Goal: Register for event/course

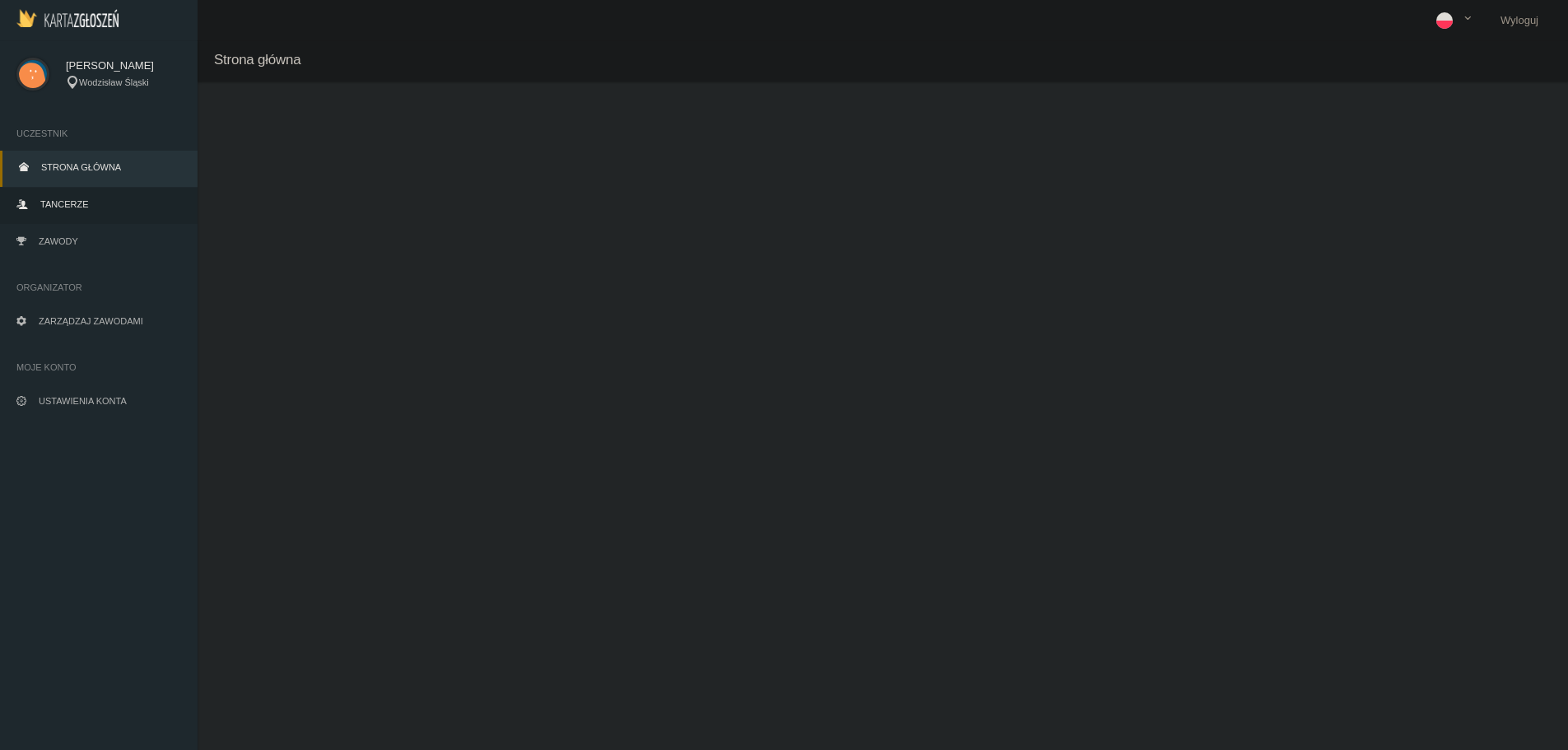
click at [82, 212] on link "Tancerze" at bounding box center [99, 205] width 198 height 36
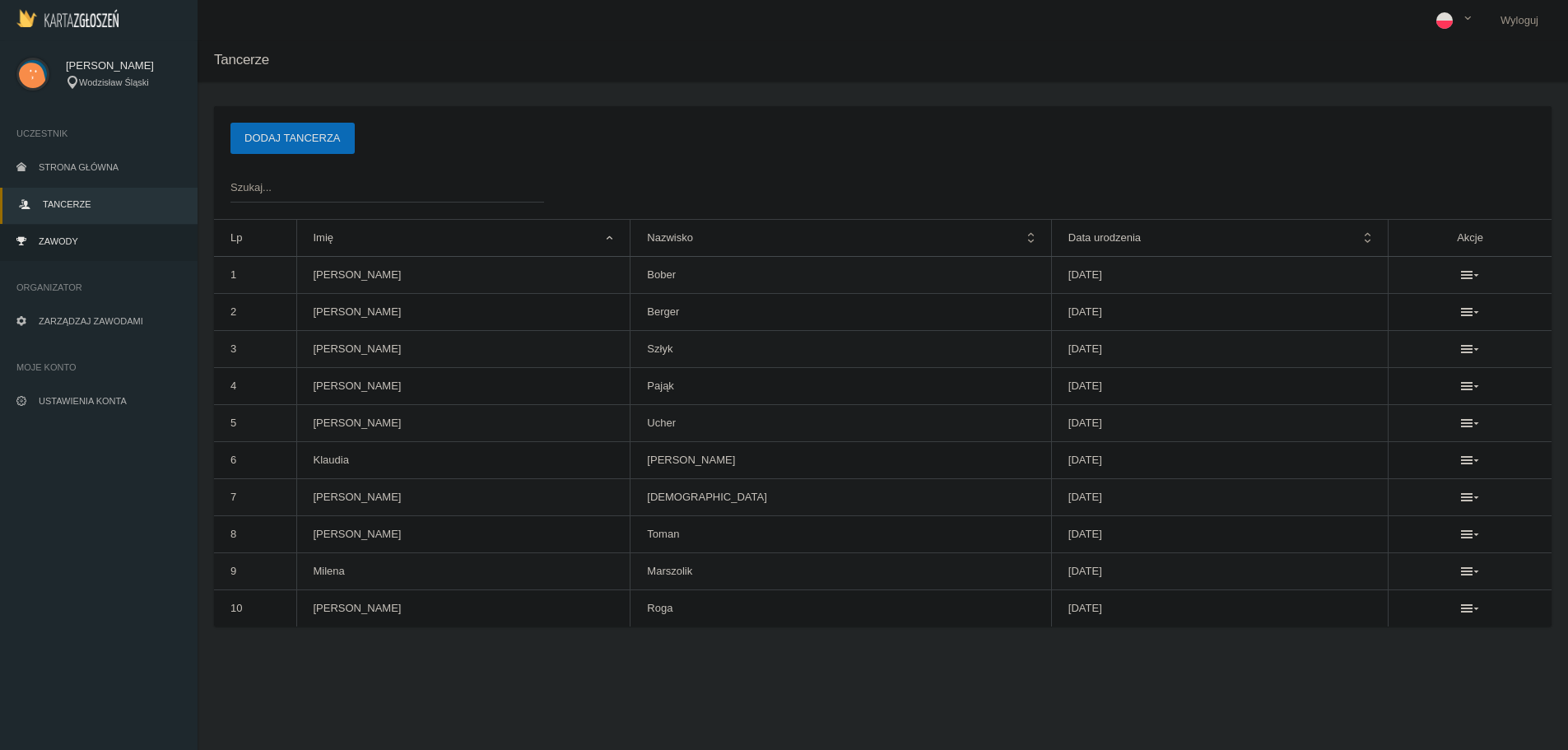
click at [87, 237] on link "Zawody" at bounding box center [99, 242] width 198 height 36
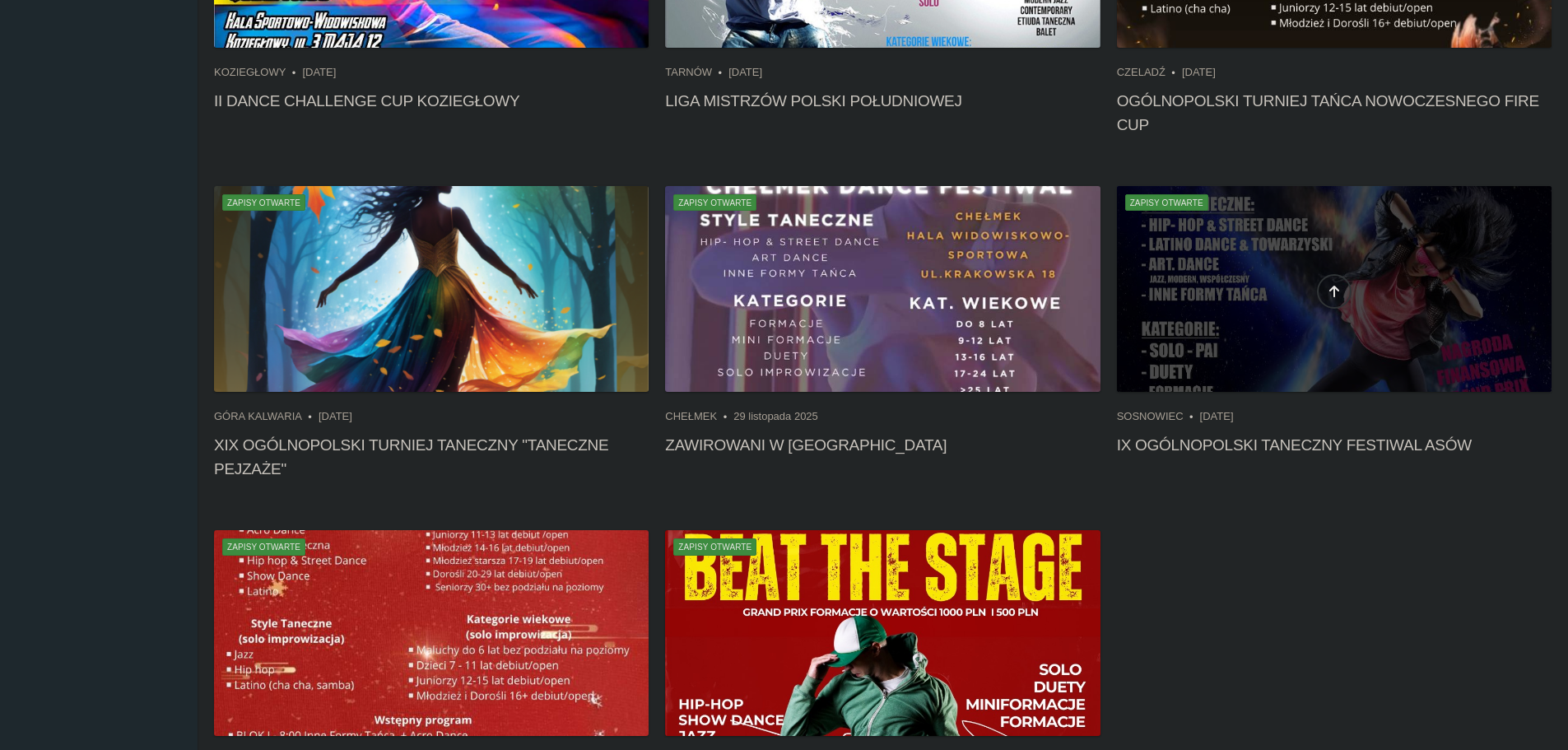
click at [1254, 306] on div at bounding box center [1334, 288] width 434 height 205
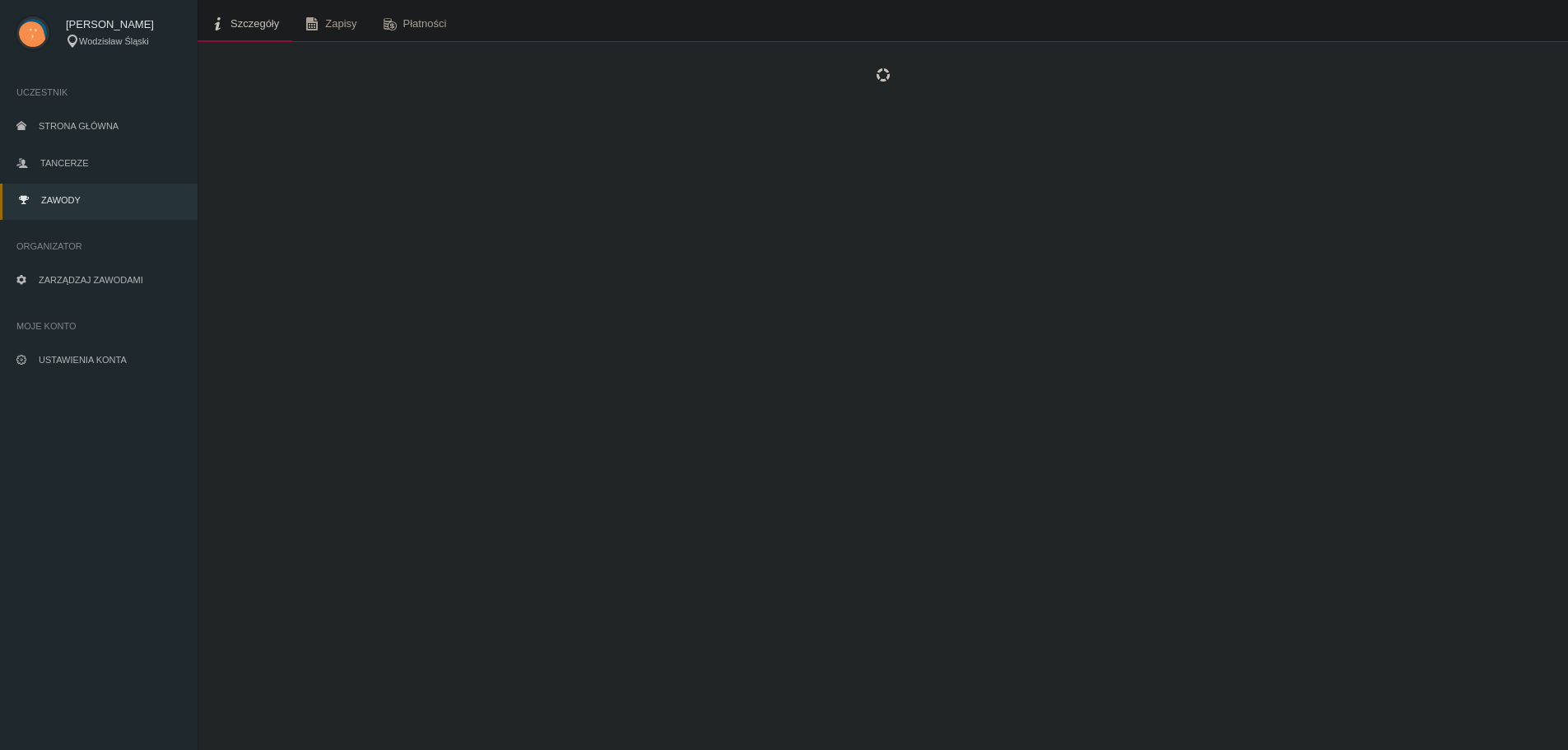
scroll to position [41, 0]
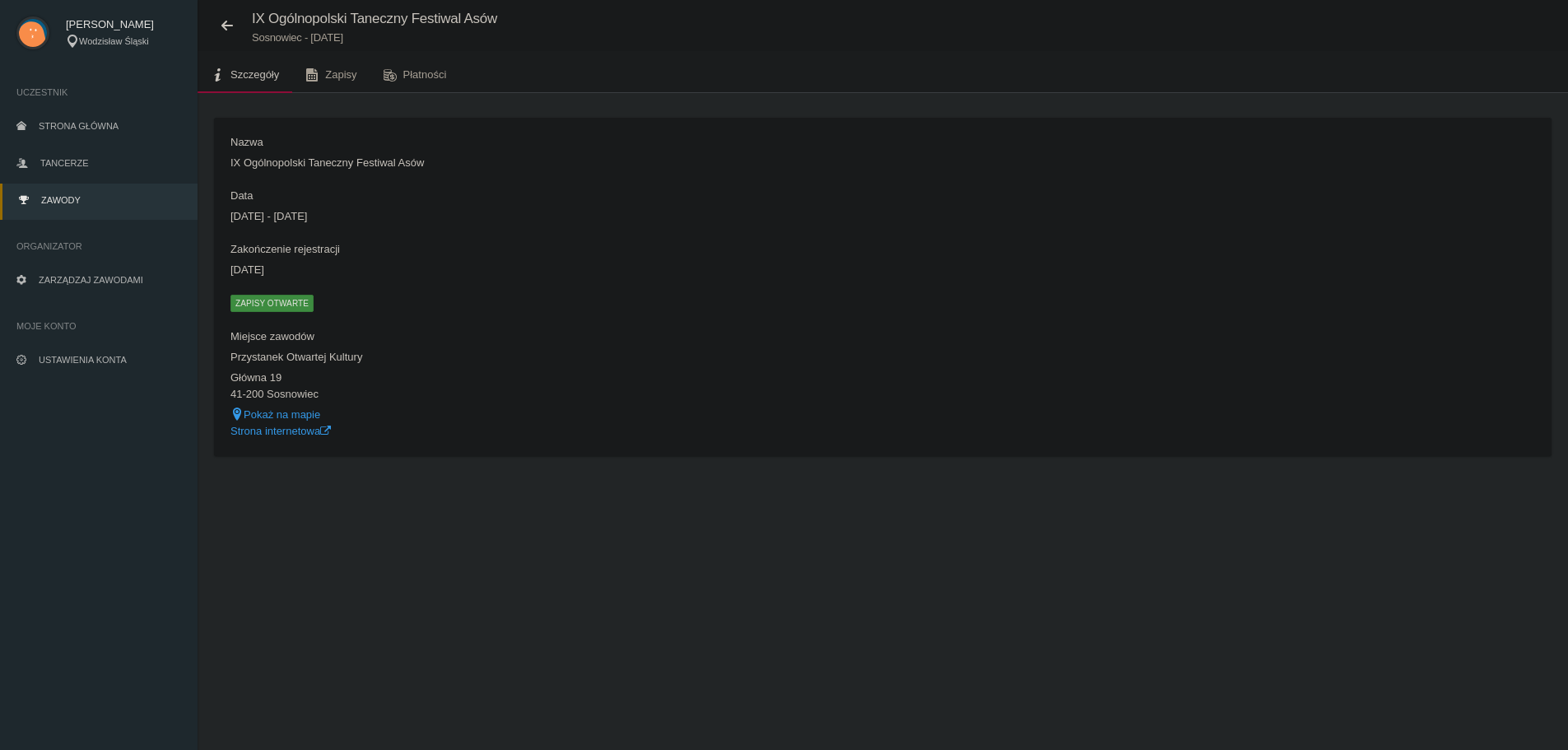
click at [288, 309] on span "Zapisy otwarte" at bounding box center [272, 302] width 83 height 17
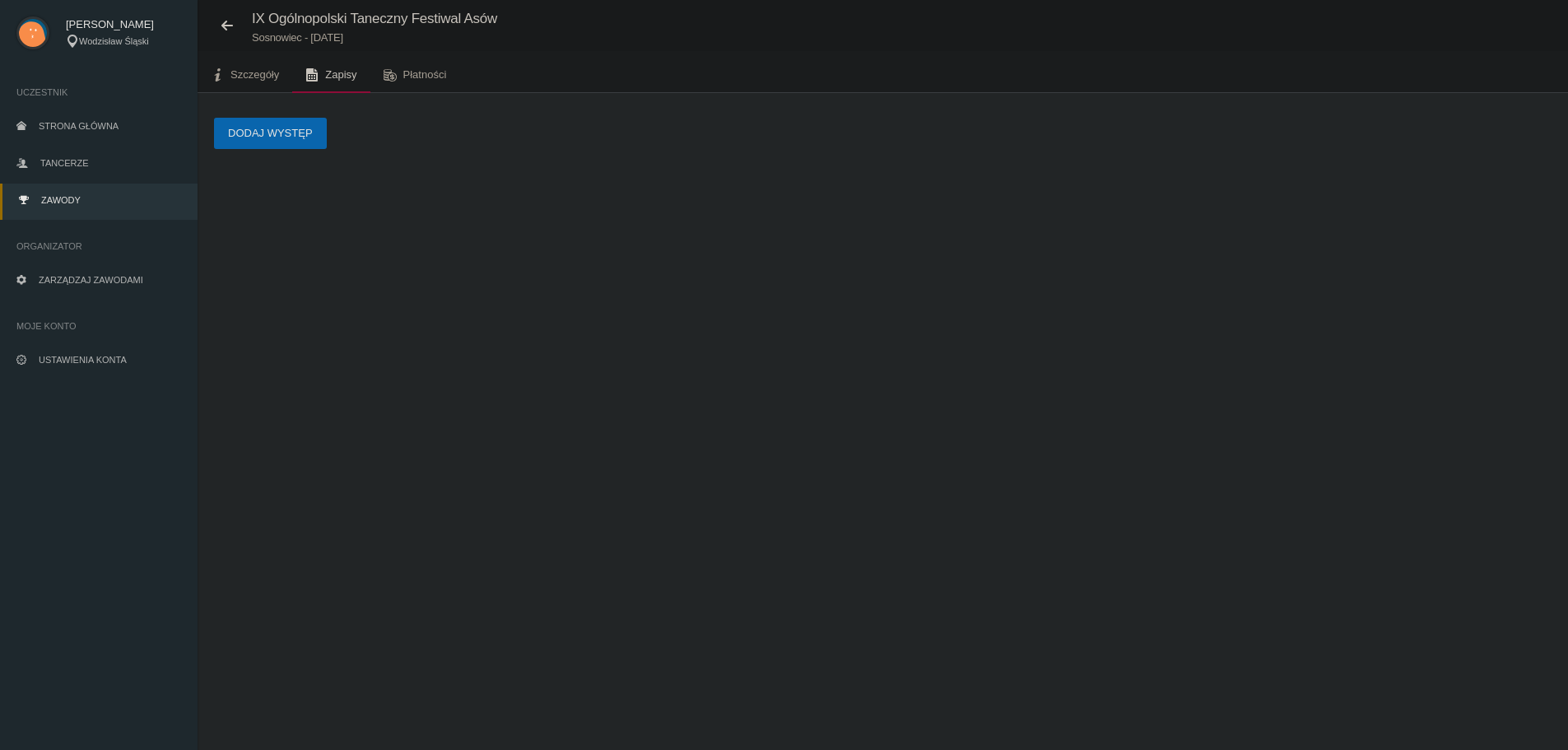
click at [254, 135] on button "Dodaj występ" at bounding box center [270, 134] width 113 height 31
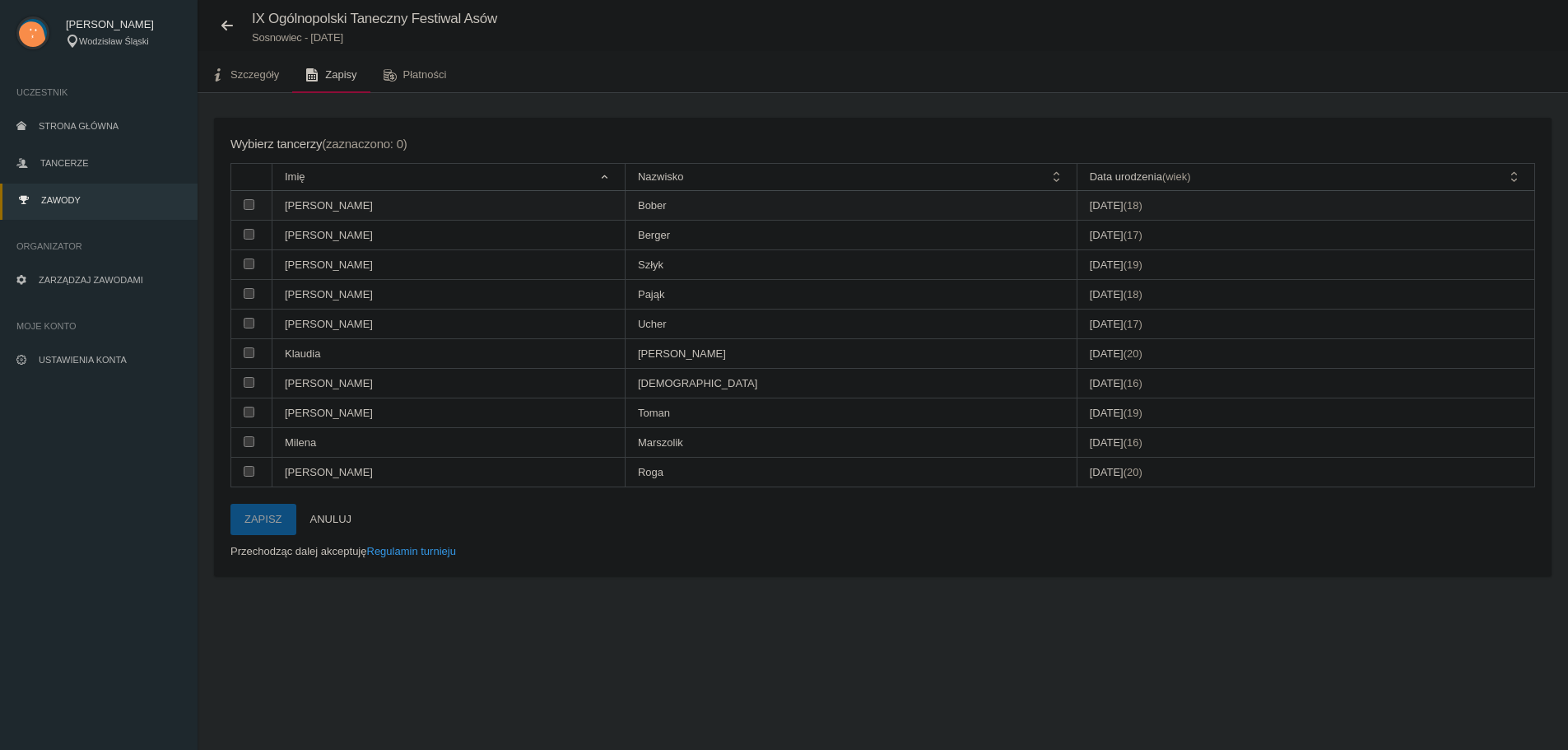
click at [250, 205] on input "checkbox" at bounding box center [249, 205] width 10 height 10
checkbox input "true"
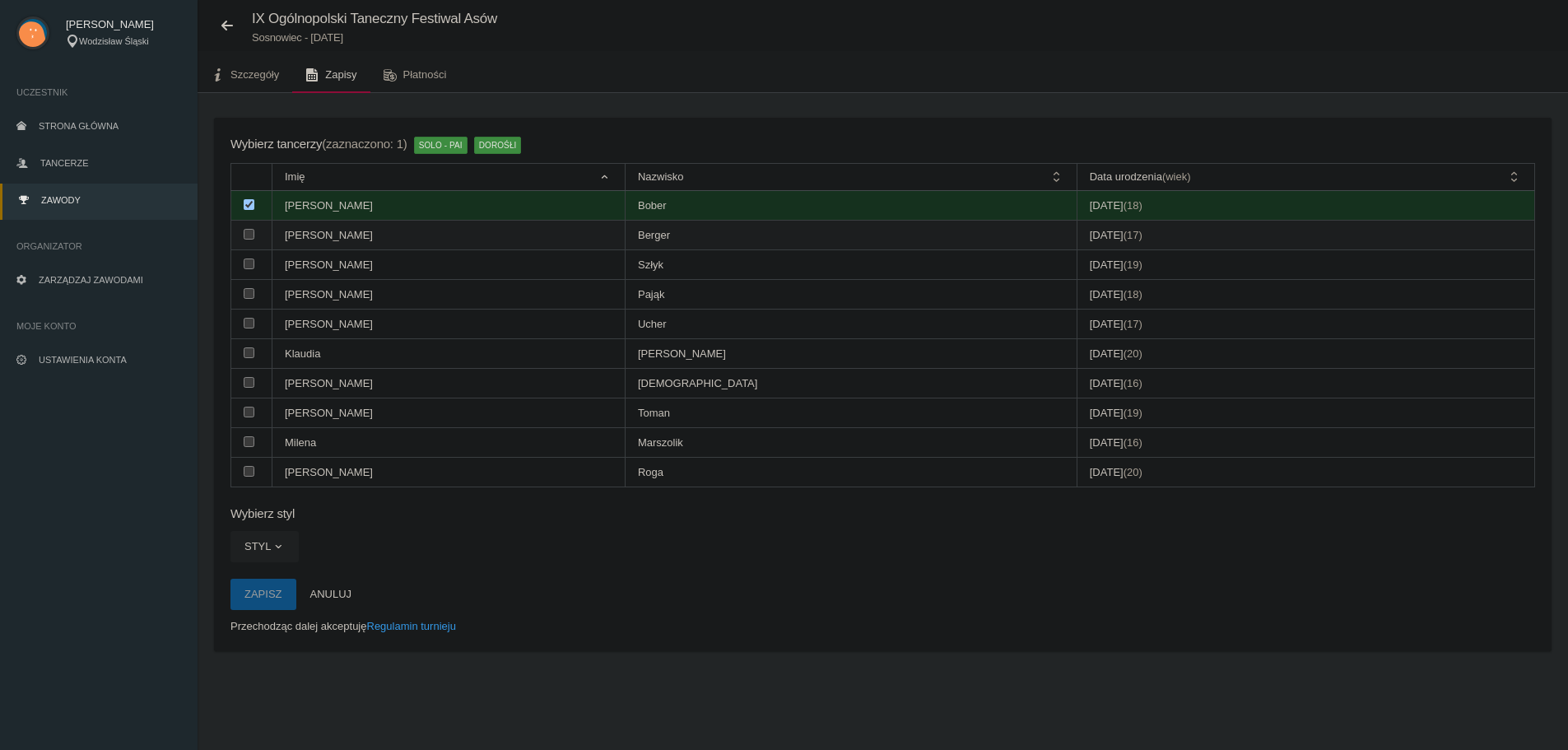
click at [247, 230] on input "checkbox" at bounding box center [249, 234] width 10 height 10
checkbox input "true"
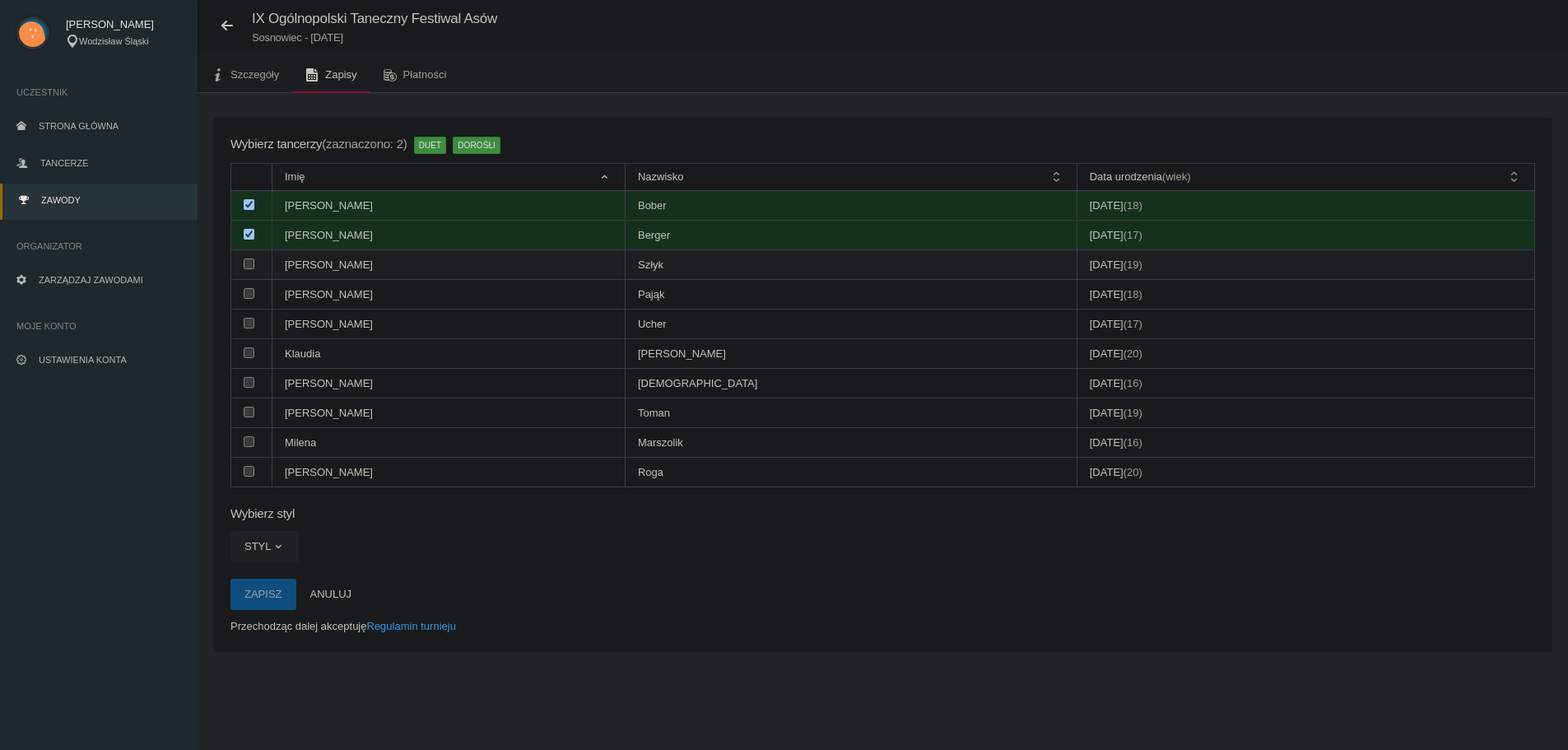
click at [250, 260] on input "checkbox" at bounding box center [249, 264] width 10 height 10
checkbox input "true"
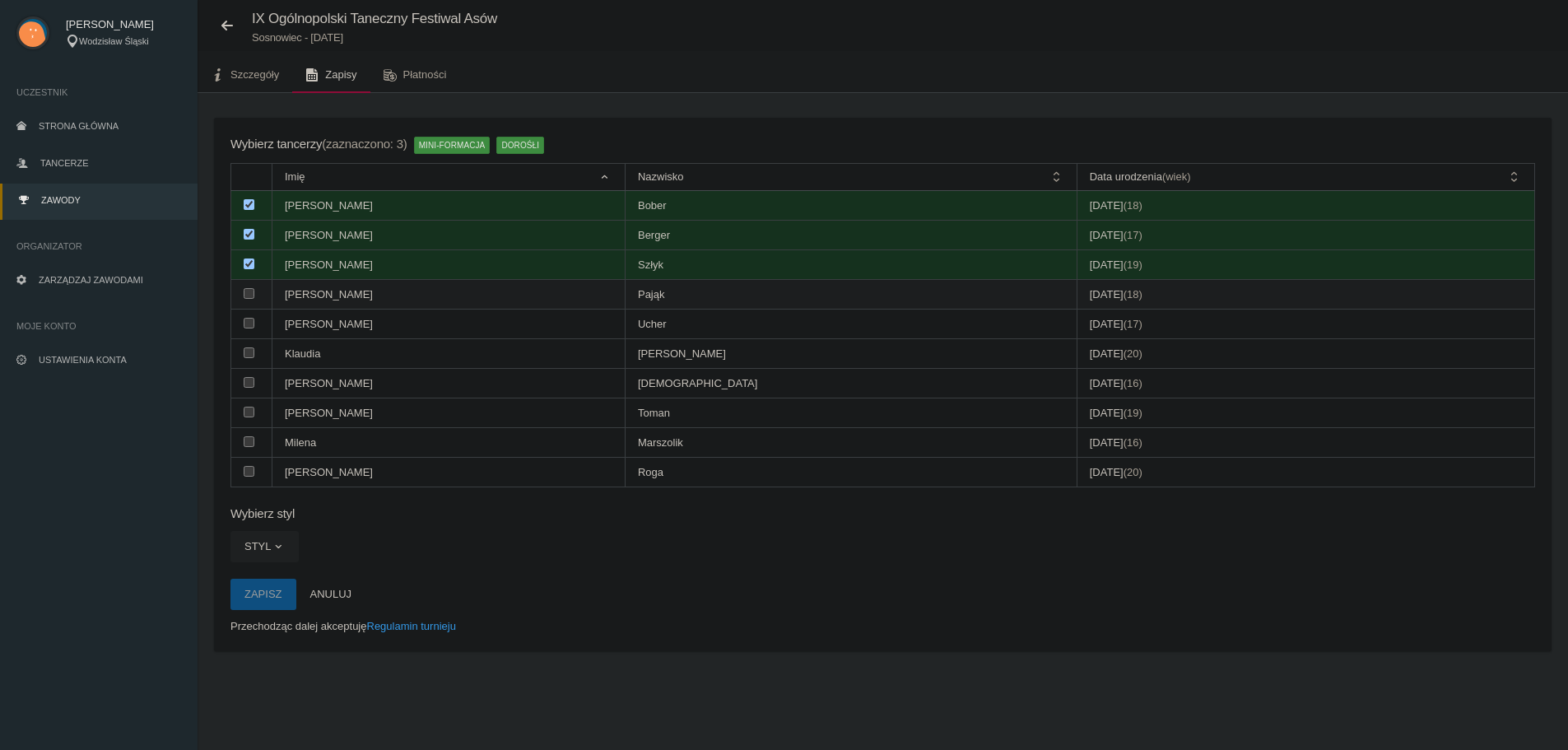
click at [247, 297] on input "checkbox" at bounding box center [249, 294] width 10 height 10
checkbox input "true"
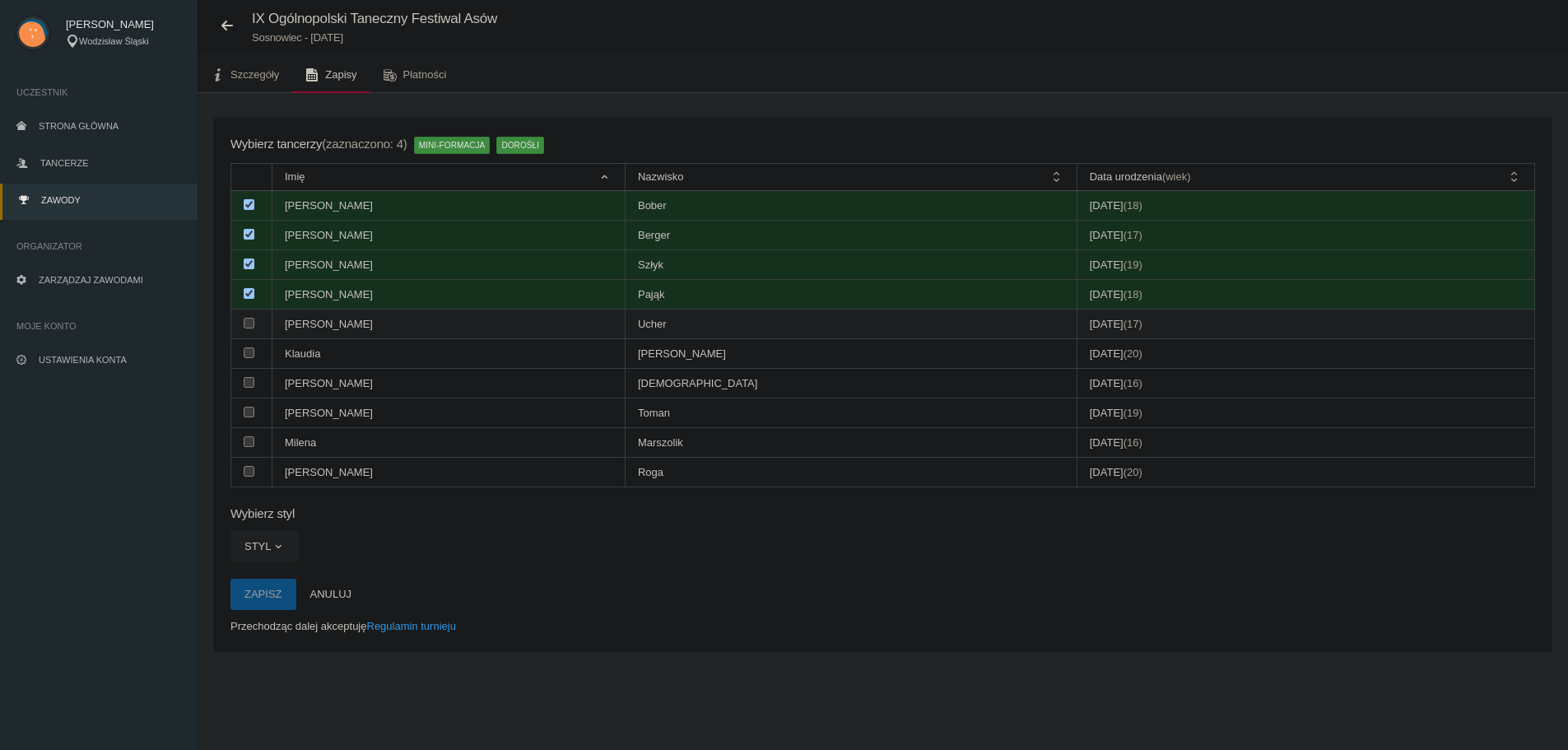
click at [248, 327] on input "checkbox" at bounding box center [249, 323] width 10 height 10
checkbox input "true"
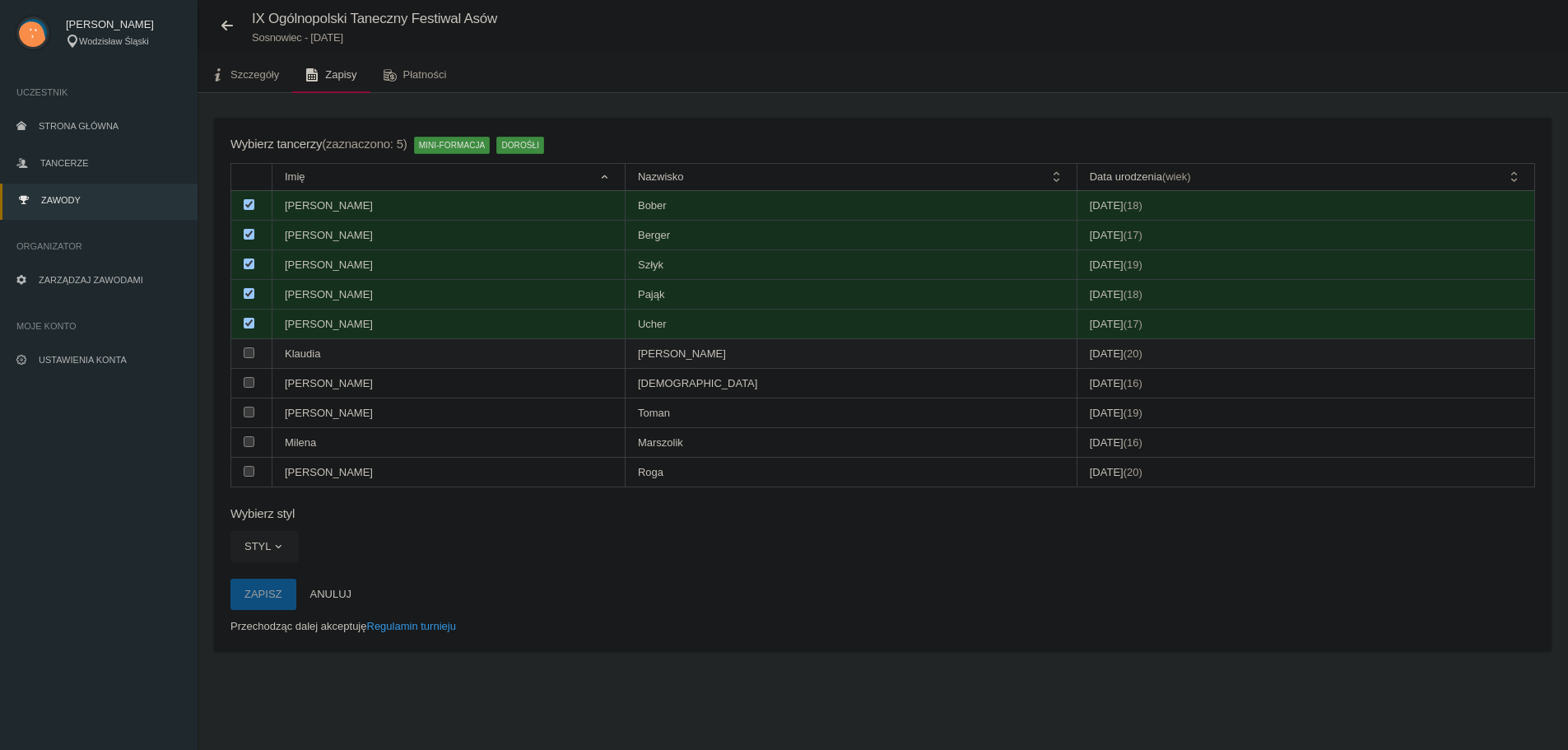
click at [251, 354] on input "checkbox" at bounding box center [249, 352] width 10 height 10
checkbox input "true"
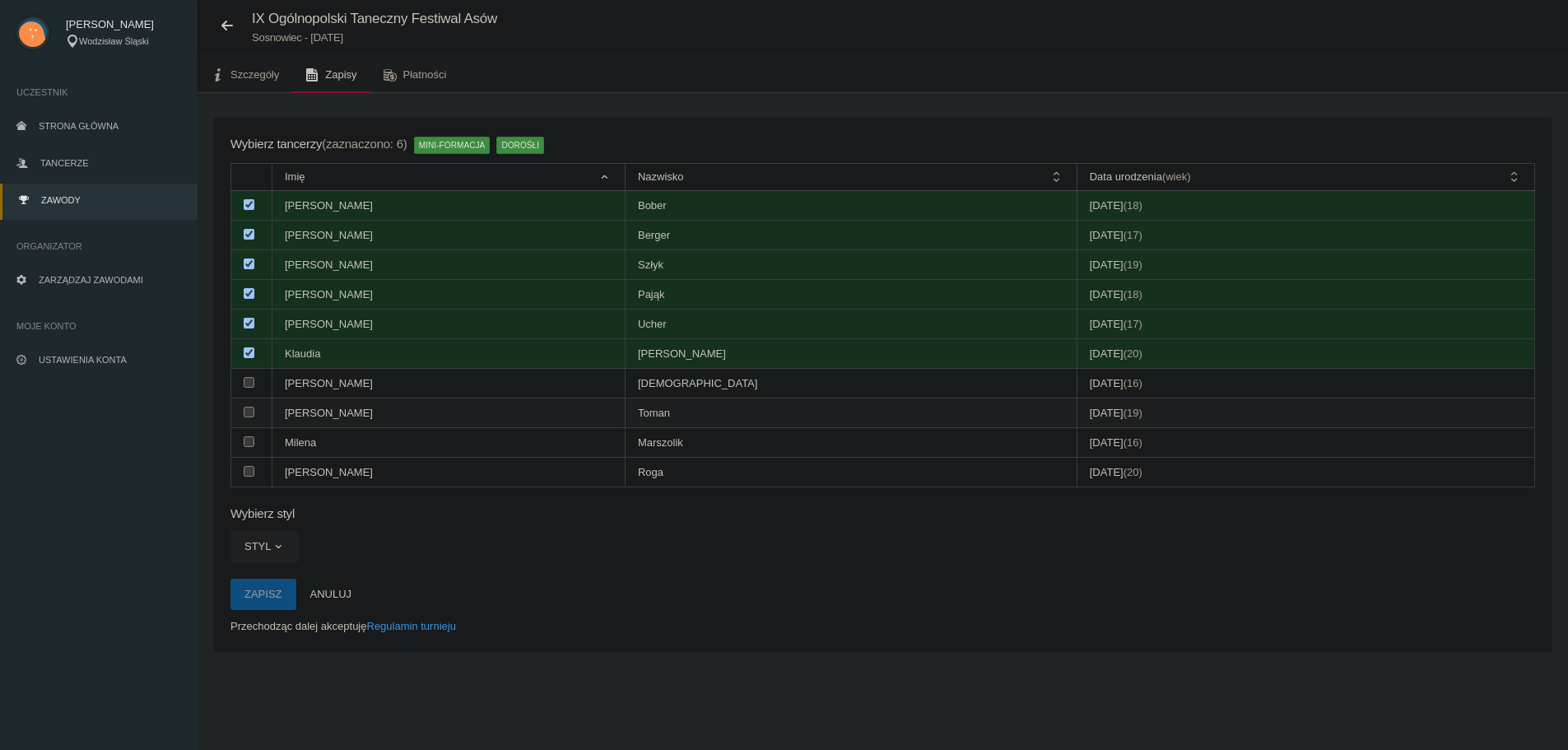
drag, startPoint x: 250, startPoint y: 381, endPoint x: 256, endPoint y: 402, distance: 21.8
click at [251, 381] on input "checkbox" at bounding box center [249, 382] width 10 height 10
checkbox input "true"
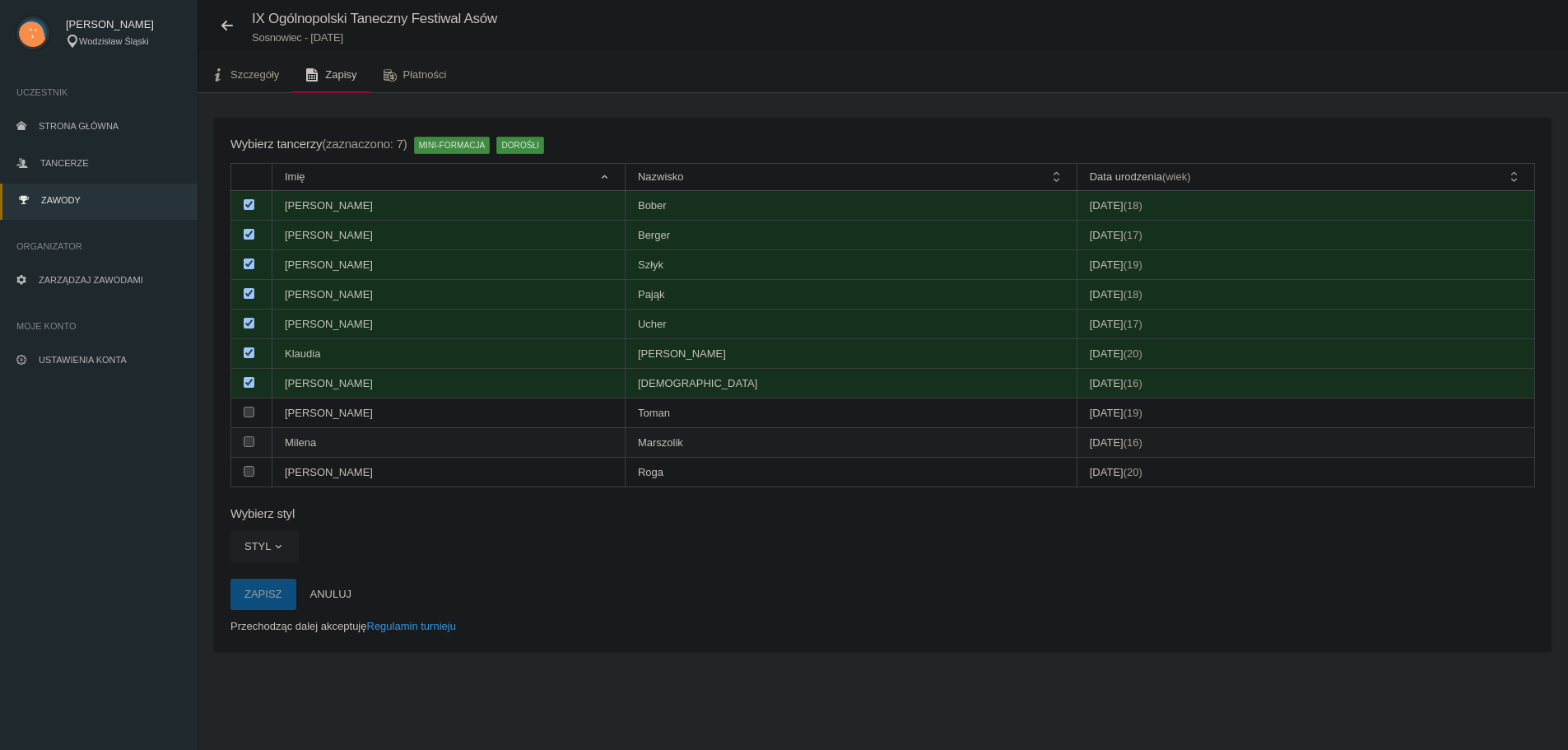
drag, startPoint x: 253, startPoint y: 412, endPoint x: 254, endPoint y: 440, distance: 28.0
click at [253, 413] on input "checkbox" at bounding box center [249, 412] width 10 height 10
checkbox input "true"
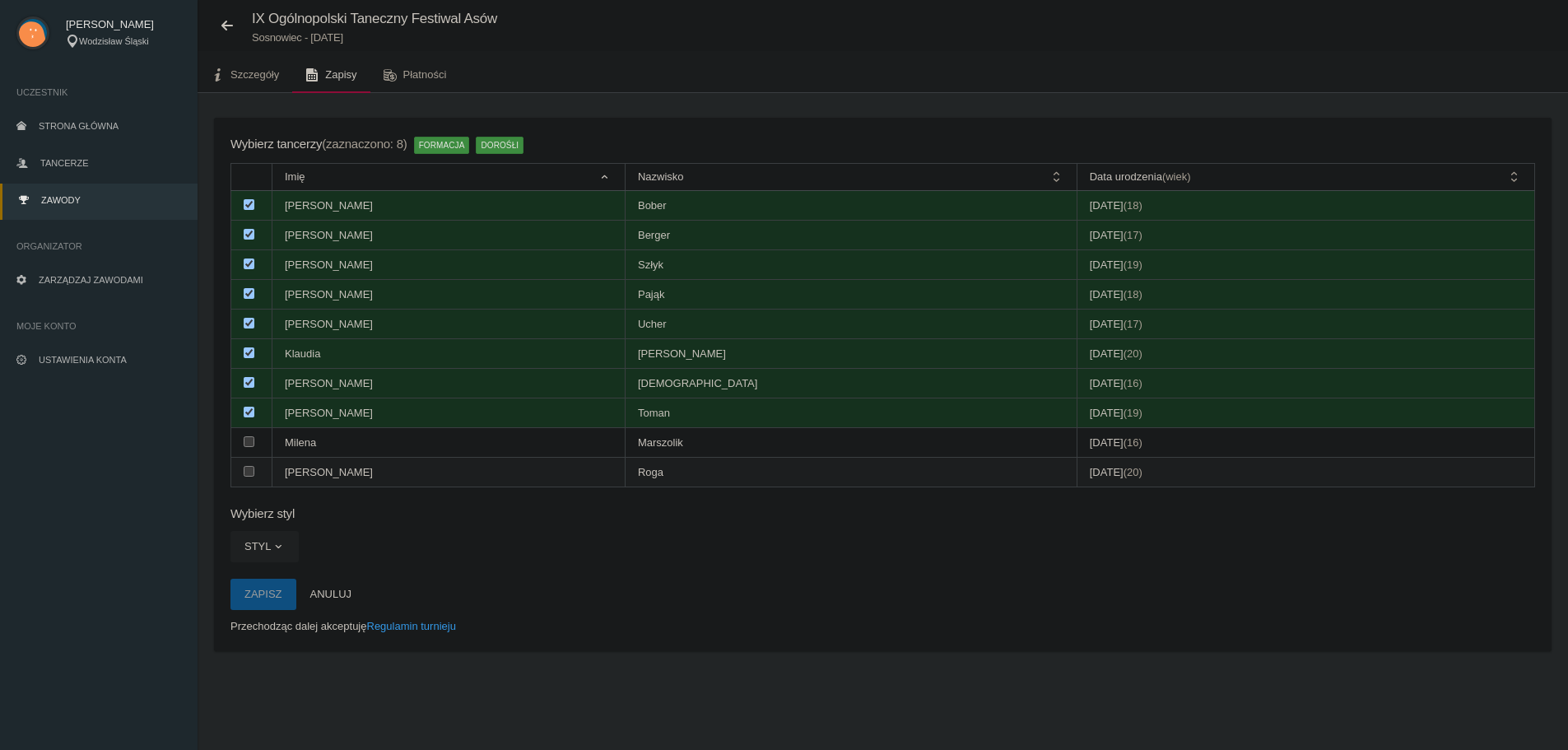
drag, startPoint x: 250, startPoint y: 441, endPoint x: 252, endPoint y: 460, distance: 19.1
click at [250, 442] on input "checkbox" at bounding box center [249, 441] width 10 height 10
checkbox input "true"
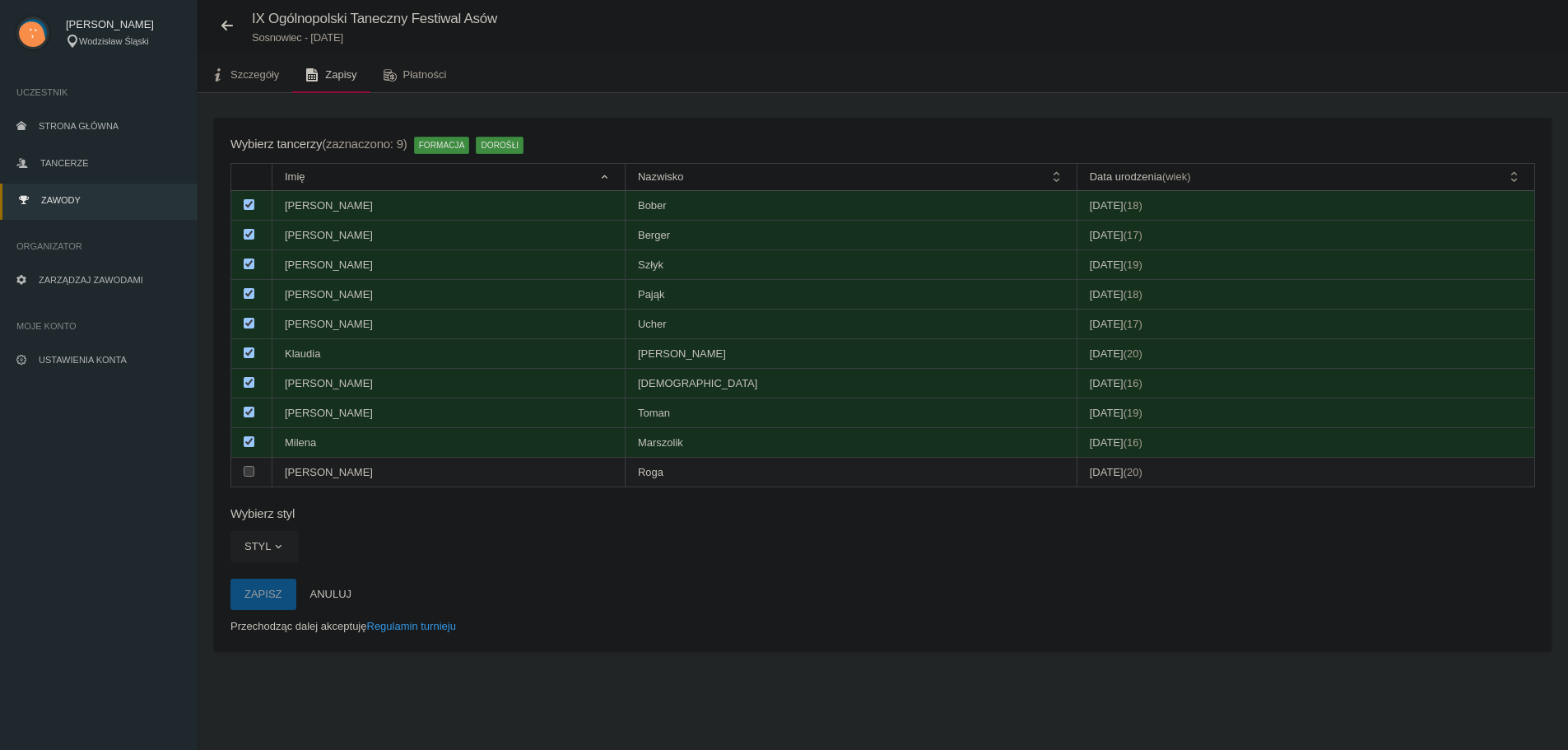
click at [253, 475] on input "checkbox" at bounding box center [249, 471] width 10 height 10
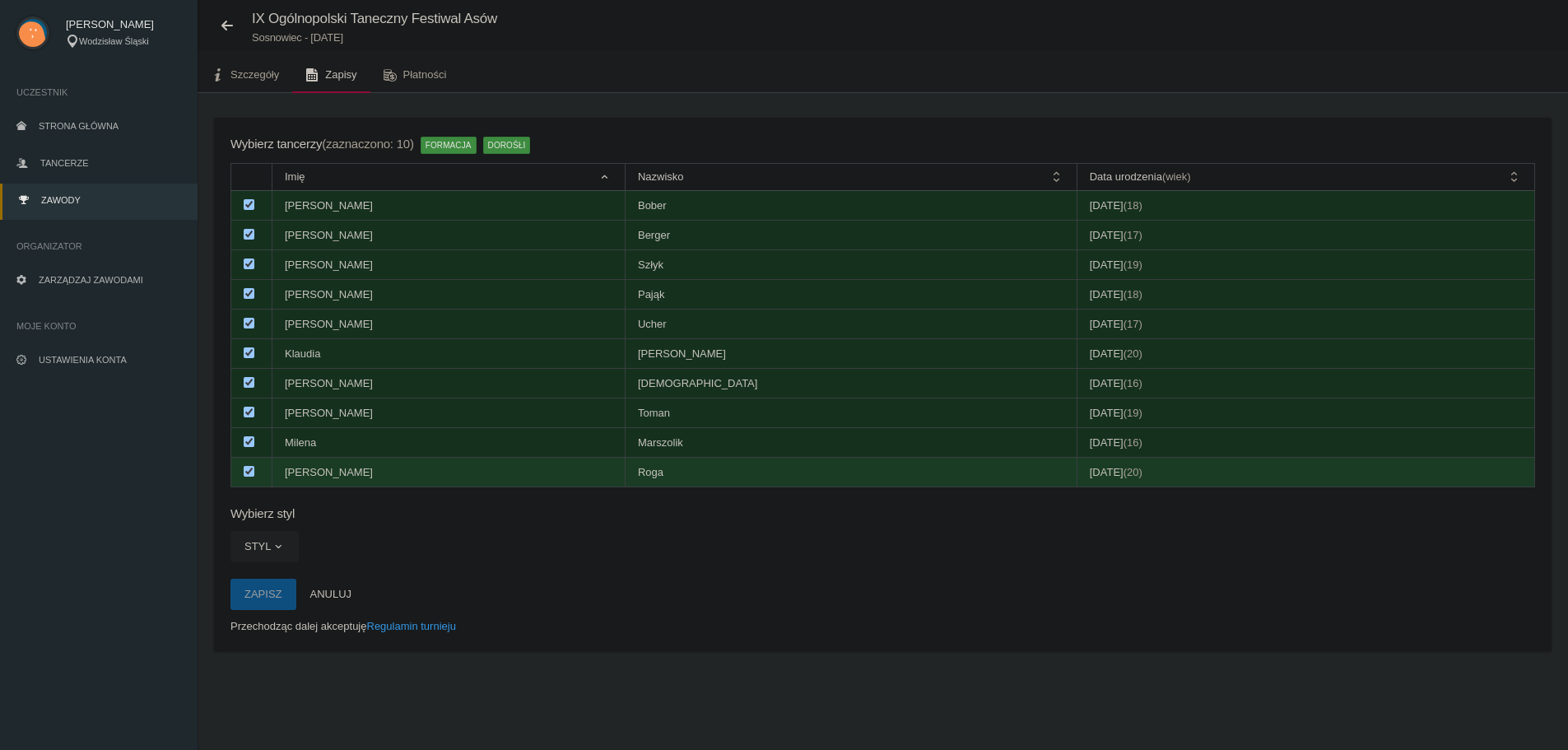
click at [245, 469] on input "checkbox" at bounding box center [249, 471] width 10 height 10
checkbox input "false"
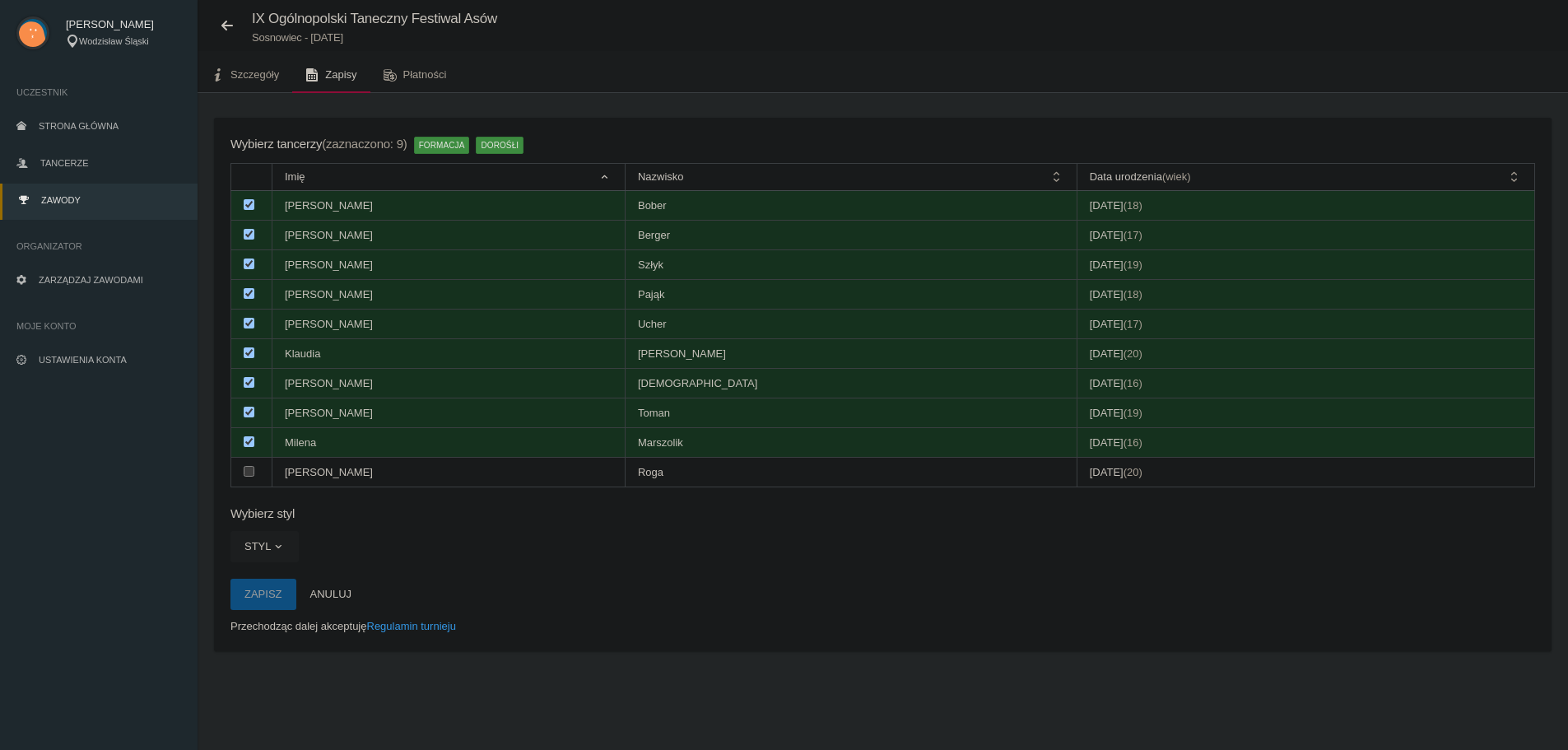
click at [278, 550] on span "button" at bounding box center [278, 546] width 13 height 13
click at [293, 587] on link "LATINO DANCE" at bounding box center [314, 586] width 166 height 30
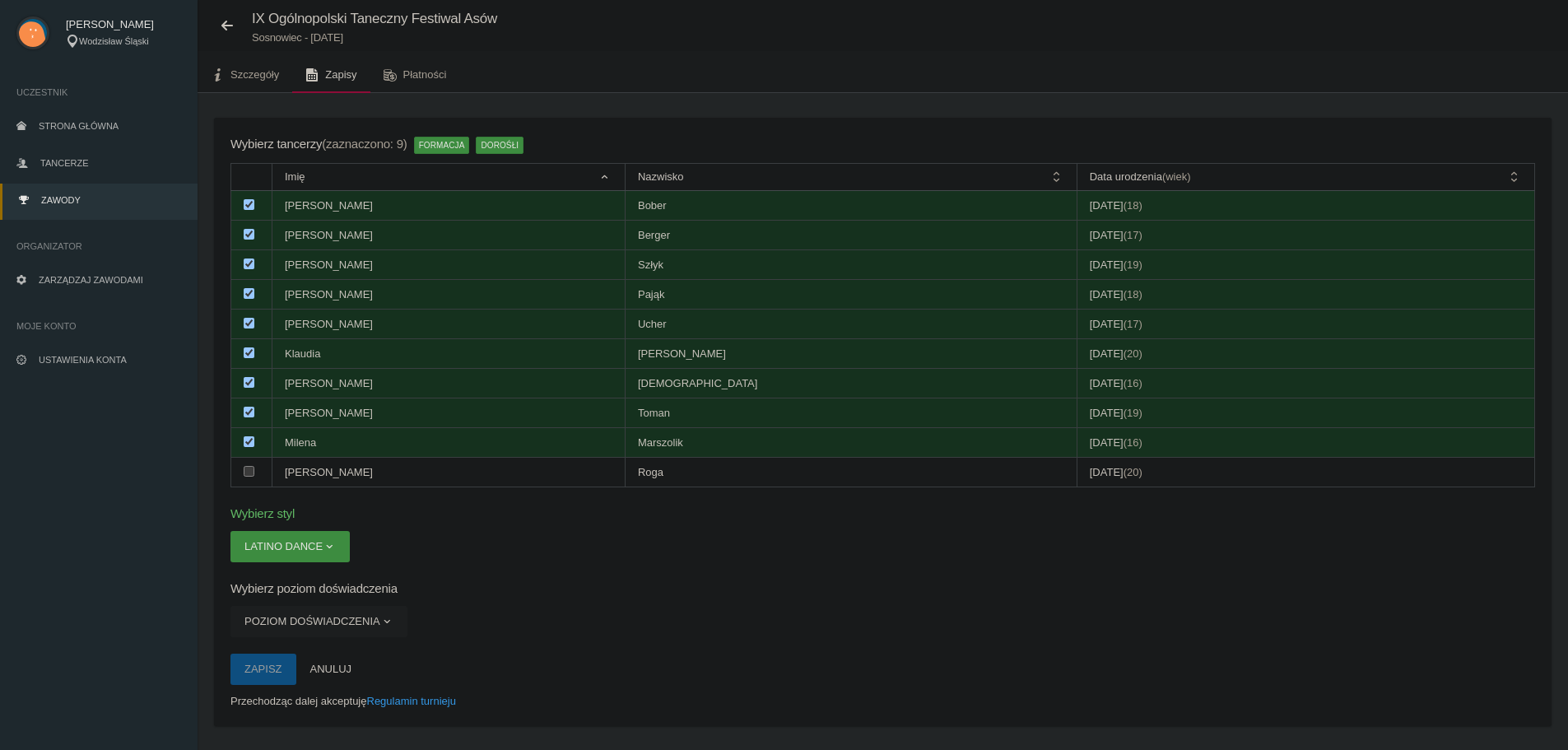
click at [316, 622] on button "Poziom doświadczenia" at bounding box center [319, 622] width 177 height 31
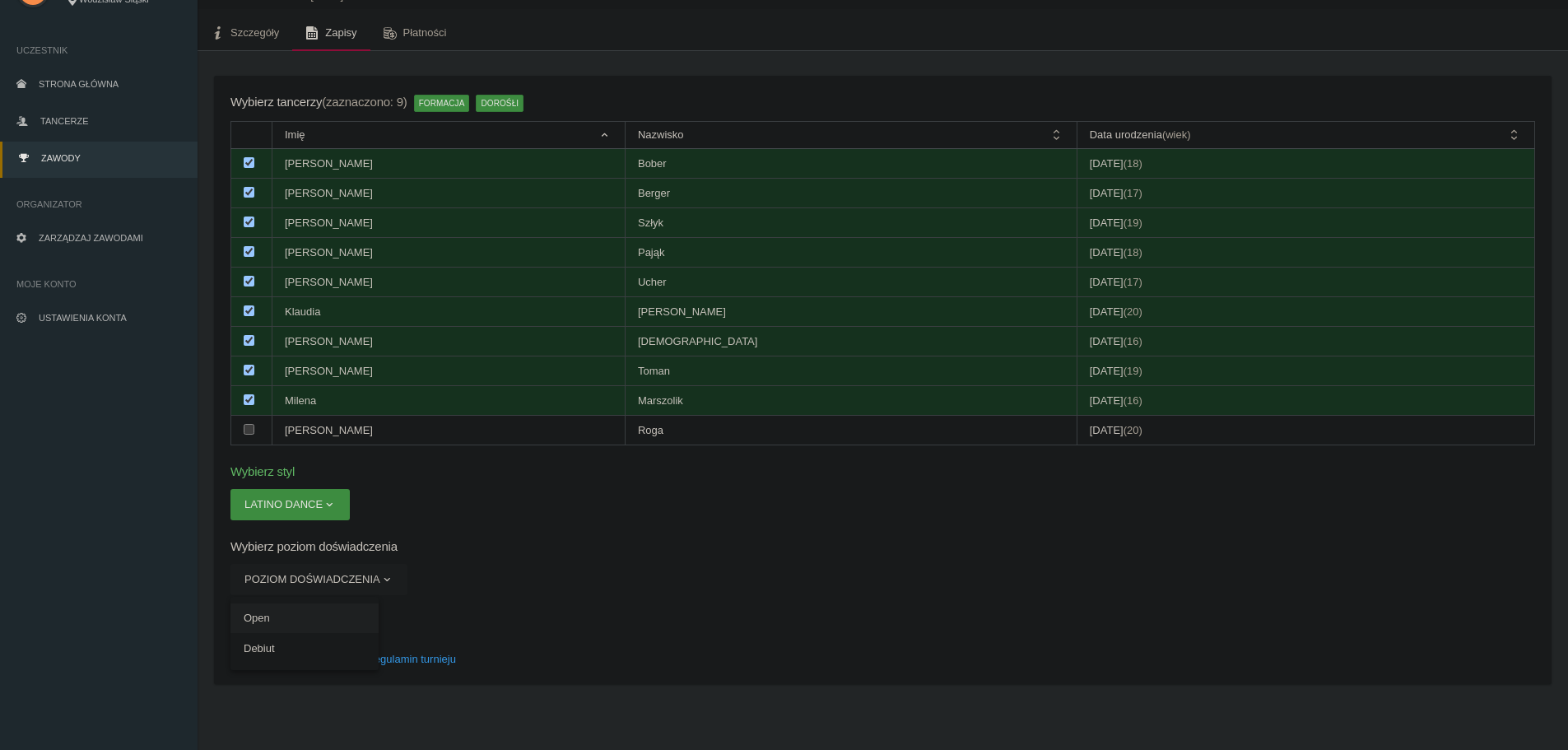
click at [260, 618] on link "Open" at bounding box center [305, 618] width 149 height 30
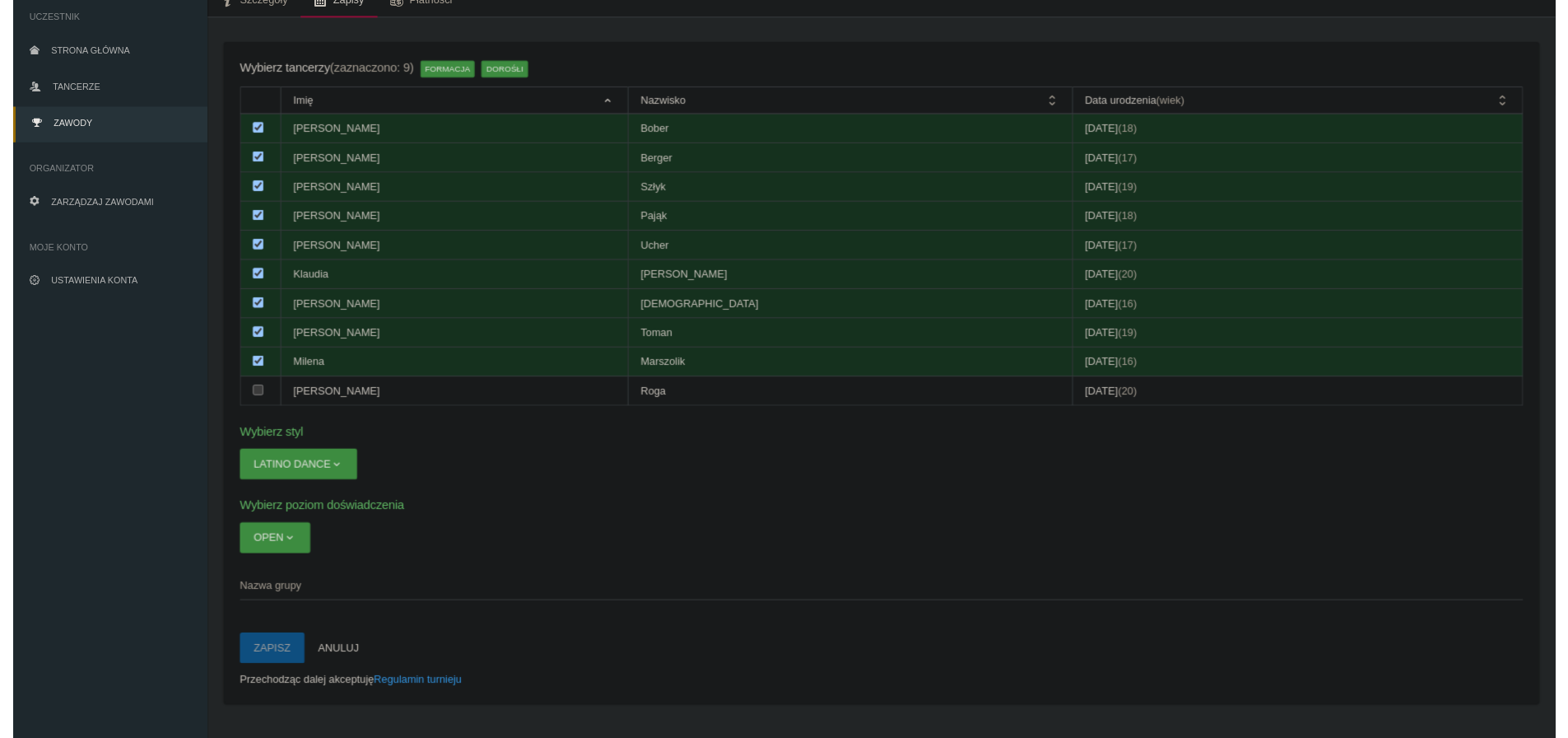
scroll to position [148, 0]
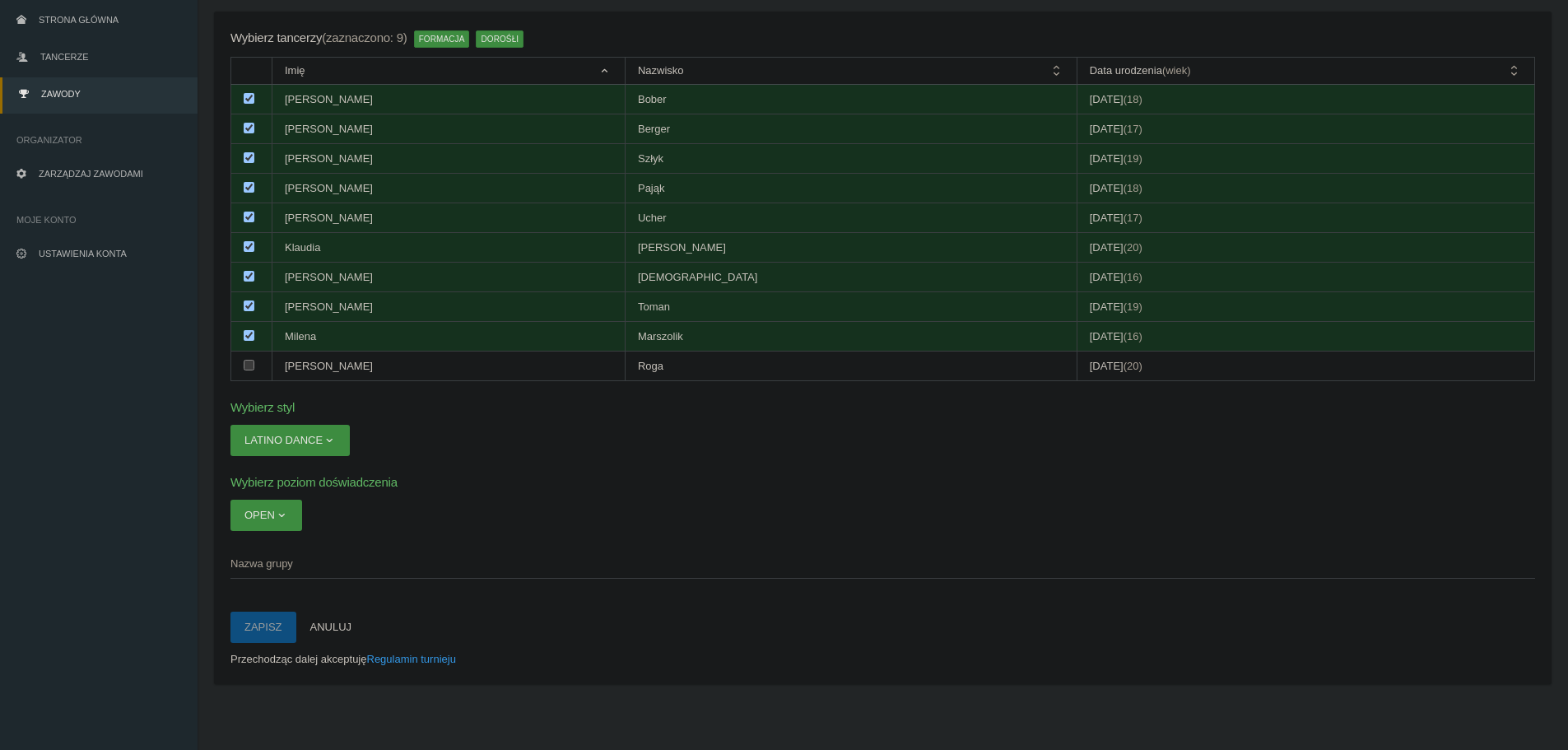
click at [271, 566] on span "Nazwa grupy" at bounding box center [875, 564] width 1288 height 17
click at [271, 566] on input "Nazwa grupy" at bounding box center [883, 563] width 1305 height 31
